Goal: Task Accomplishment & Management: Complete application form

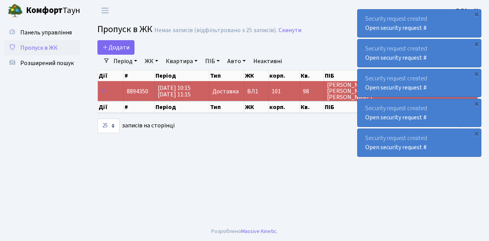
select select "25"
click at [42, 50] on span "Пропуск в ЖК" at bounding box center [38, 48] width 37 height 8
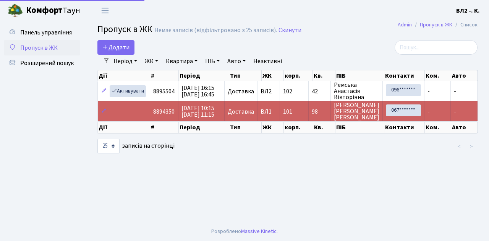
select select "25"
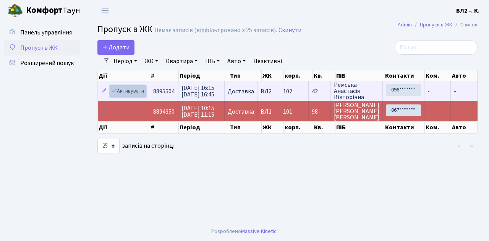
click at [128, 91] on link "Активувати" at bounding box center [128, 91] width 36 height 12
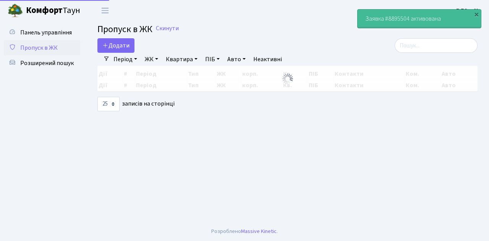
select select "25"
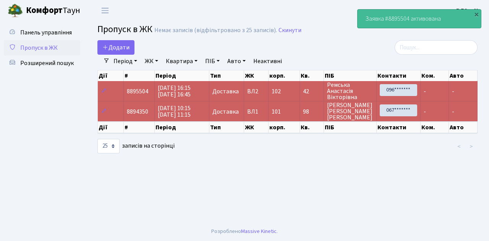
click at [44, 44] on span "Пропуск в ЖК" at bounding box center [38, 48] width 37 height 8
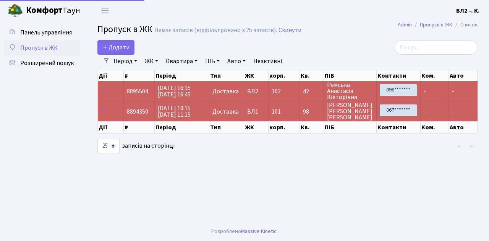
select select "25"
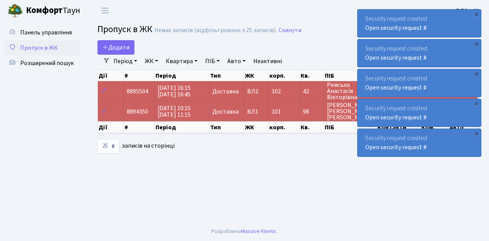
click at [44, 47] on span "Пропуск в ЖК" at bounding box center [38, 48] width 37 height 8
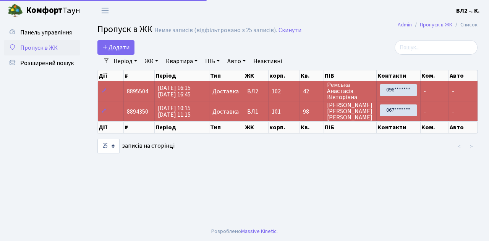
select select "25"
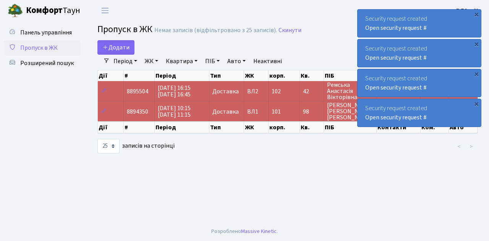
click at [34, 50] on span "Пропуск в ЖК" at bounding box center [38, 48] width 37 height 8
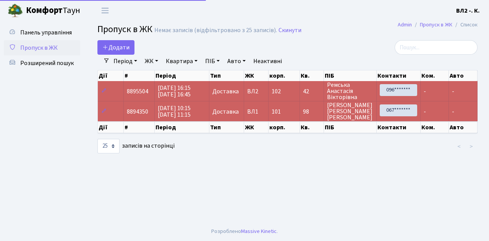
select select "25"
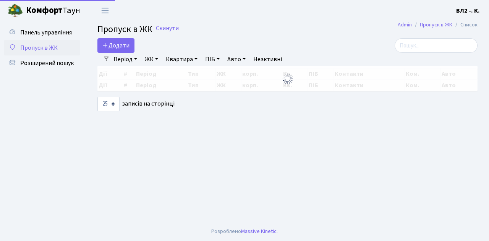
select select "25"
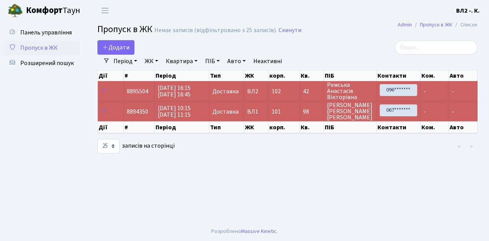
click at [48, 49] on span "Пропуск в ЖК" at bounding box center [38, 48] width 37 height 8
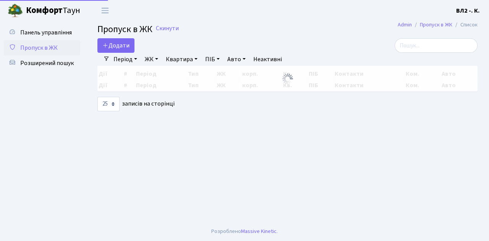
select select "25"
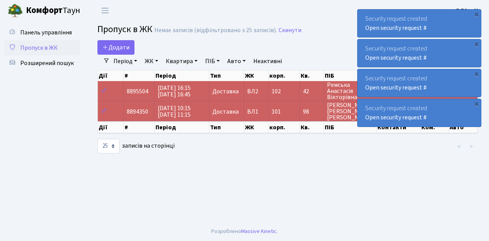
click at [47, 47] on span "Пропуск в ЖК" at bounding box center [38, 48] width 37 height 8
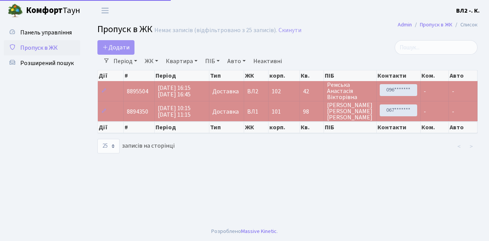
select select "25"
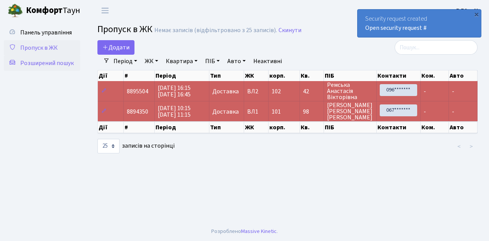
click at [56, 65] on span "Розширений пошук" at bounding box center [46, 63] width 53 height 8
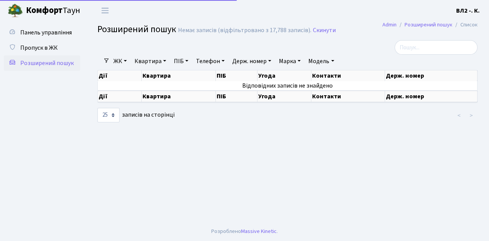
select select "25"
click at [31, 49] on span "Пропуск в ЖК" at bounding box center [38, 48] width 37 height 8
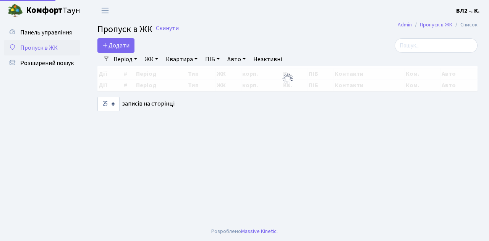
select select "25"
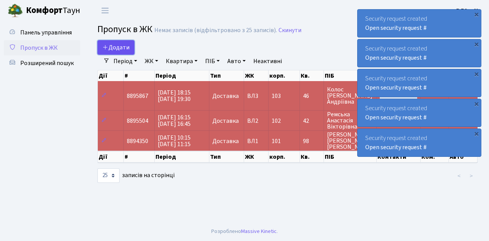
click at [123, 50] on span "Додати" at bounding box center [115, 47] width 27 height 8
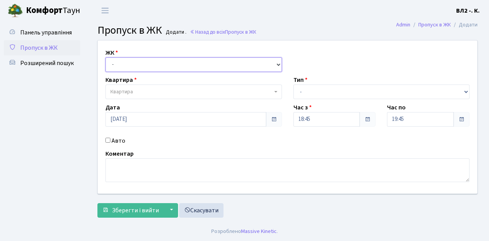
click at [120, 65] on select "- ВЛ1, Ужгородський пров., 4/1 ВЛ2, Голосіївський просп., 76 ВЛ3, пр.Голосіївсь…" at bounding box center [193, 64] width 176 height 15
select select "317"
click at [105, 57] on select "- ВЛ1, Ужгородський пров., 4/1 ВЛ2, Голосіївський просп., 76 ВЛ3, пр.Голосіївсь…" at bounding box center [193, 64] width 176 height 15
select select
click at [149, 90] on span "Квартира" at bounding box center [191, 92] width 162 height 8
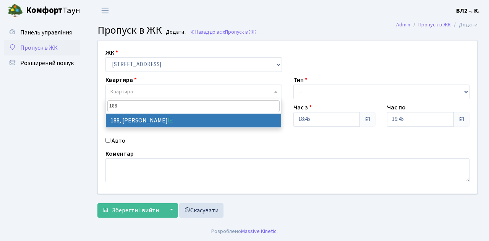
type input "188"
select select "40000"
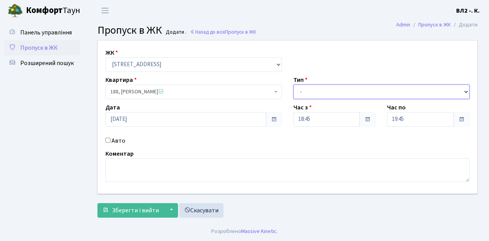
click at [308, 93] on select "- Доставка Таксі Гості Сервіс" at bounding box center [381, 91] width 176 height 15
select select "1"
click at [293, 84] on select "- Доставка Таксі Гості Сервіс" at bounding box center [381, 91] width 176 height 15
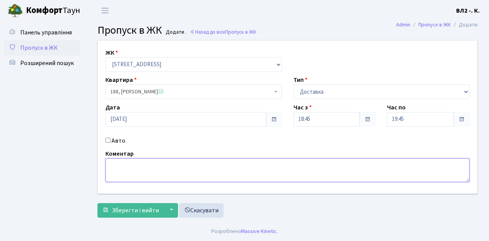
click at [128, 165] on textarea at bounding box center [287, 170] width 364 height 24
type textarea "П"
type textarea "Glovo"
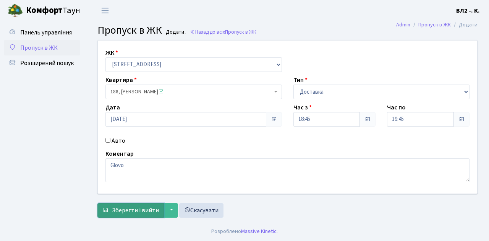
click at [137, 209] on span "Зберегти і вийти" at bounding box center [135, 210] width 47 height 8
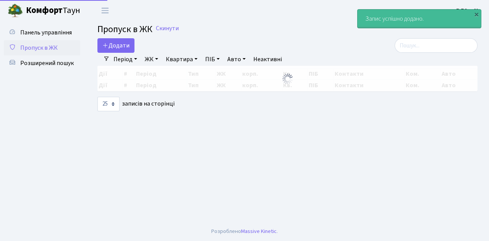
select select "25"
